Goal: Task Accomplishment & Management: Use online tool/utility

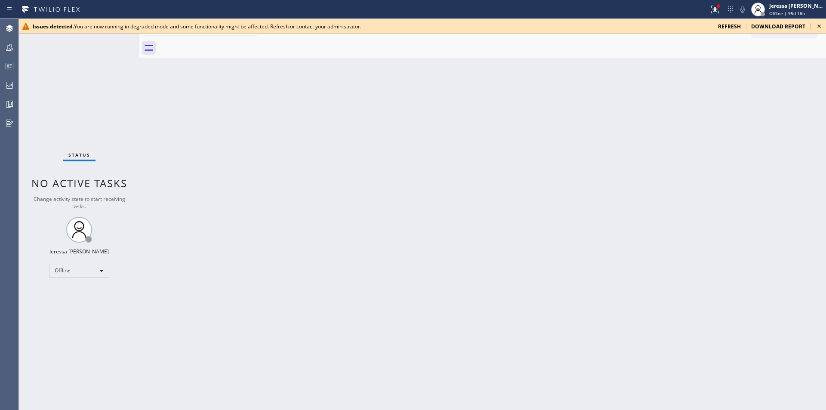
click at [729, 28] on span "refresh" at bounding box center [729, 26] width 23 height 7
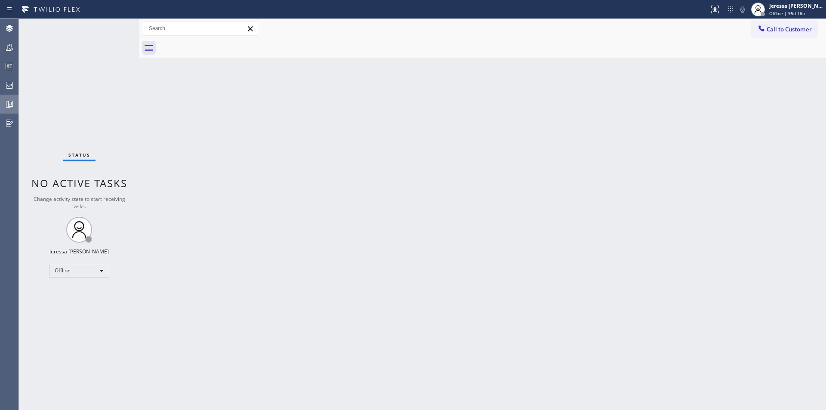
click at [10, 105] on icon at bounding box center [10, 103] width 2 height 3
